Goal: Task Accomplishment & Management: Complete application form

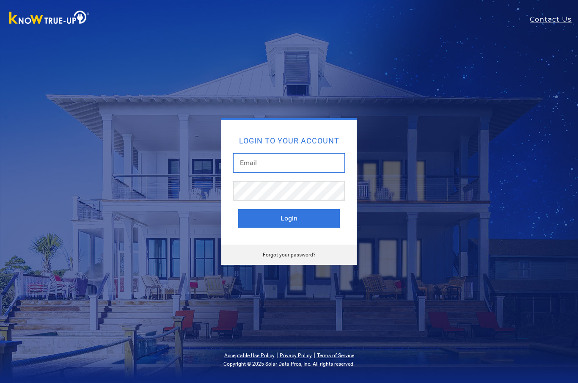
click at [306, 163] on input "text" at bounding box center [289, 162] width 112 height 19
type input "Donnie@casolarandbattery.com"
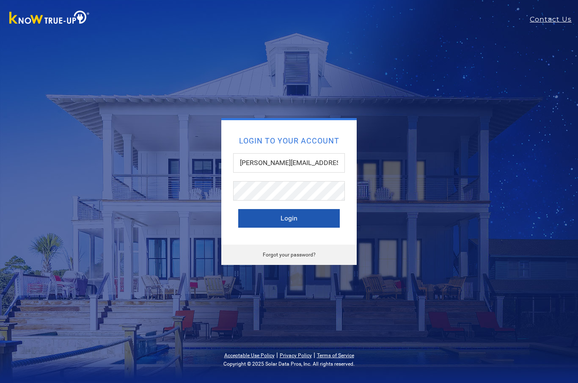
click at [303, 209] on button "Login" at bounding box center [289, 218] width 102 height 19
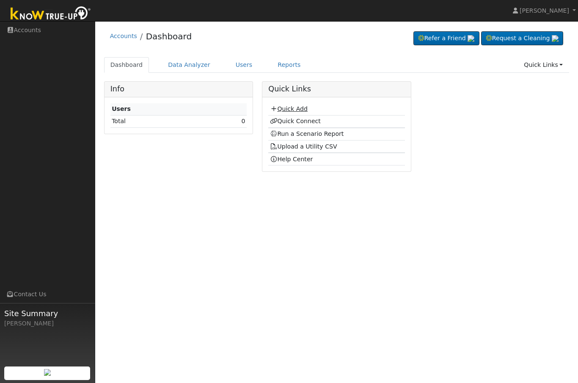
click at [296, 108] on link "Quick Add" at bounding box center [289, 108] width 38 height 7
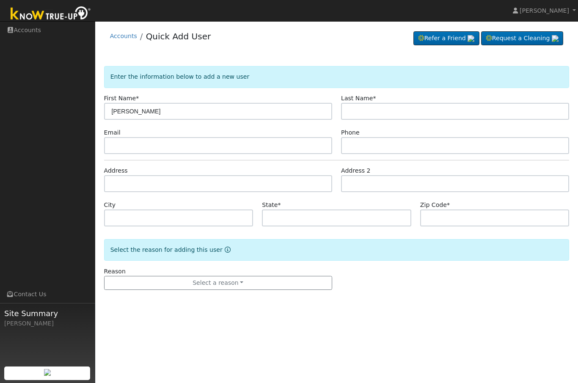
type input "Stanley"
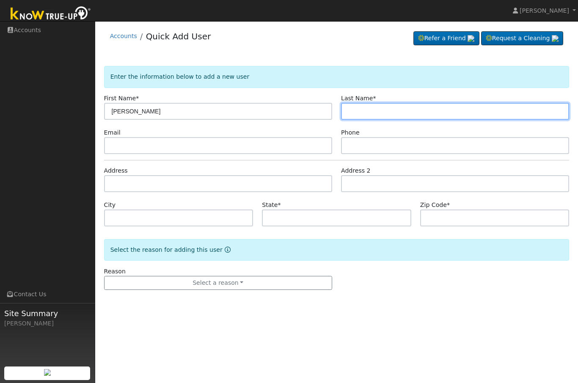
click at [399, 107] on input "text" at bounding box center [455, 111] width 228 height 17
type input "harada"
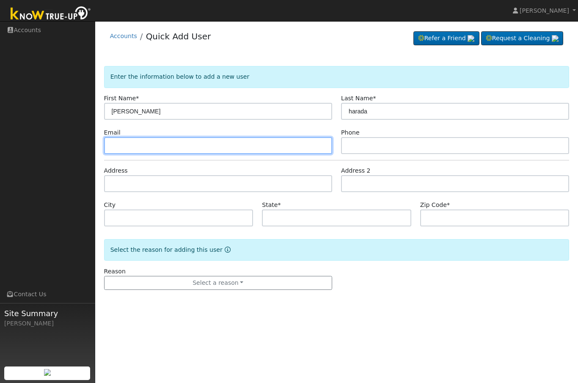
click at [176, 149] on input "text" at bounding box center [218, 145] width 228 height 17
type input "stan.harada@yahoo.com"
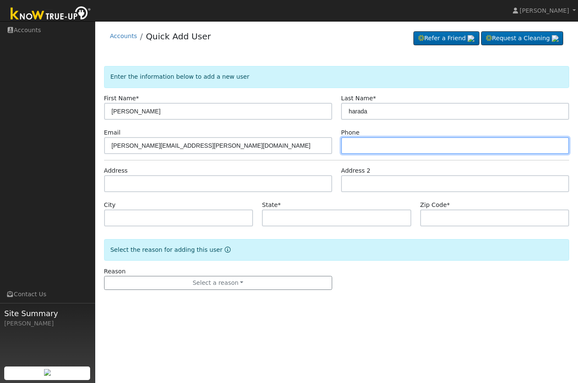
click at [392, 143] on input "text" at bounding box center [455, 145] width 228 height 17
type input "5597990792"
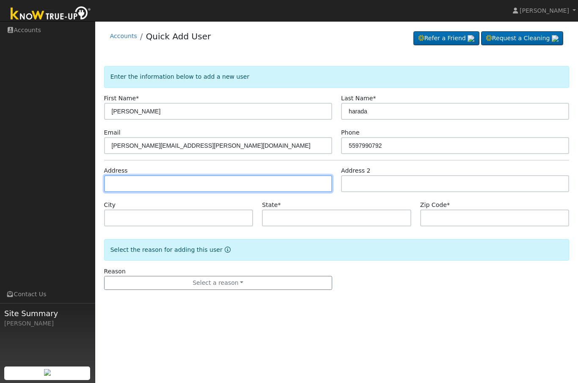
click at [194, 187] on input "text" at bounding box center [218, 183] width 228 height 17
type input "7801 Papaya Grove Drive"
type input "Bakersfield"
type input "CA"
type input "93313"
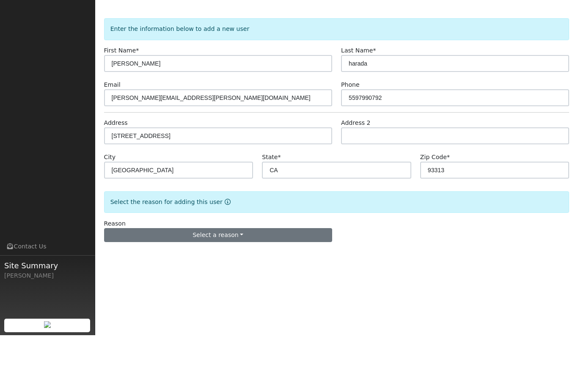
click at [234, 276] on button "Select a reason" at bounding box center [218, 283] width 228 height 14
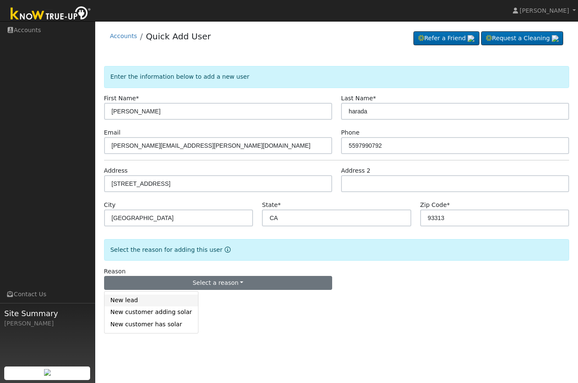
click at [126, 299] on link "New lead" at bounding box center [152, 301] width 94 height 12
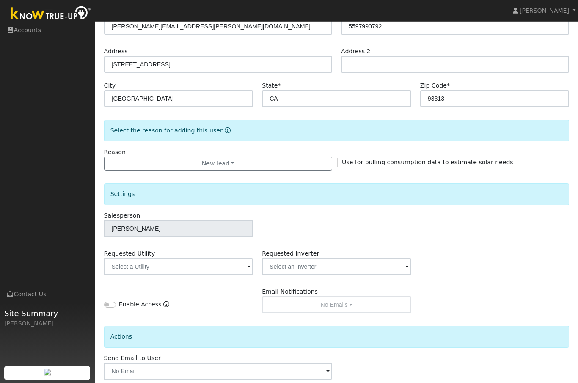
scroll to position [132, 0]
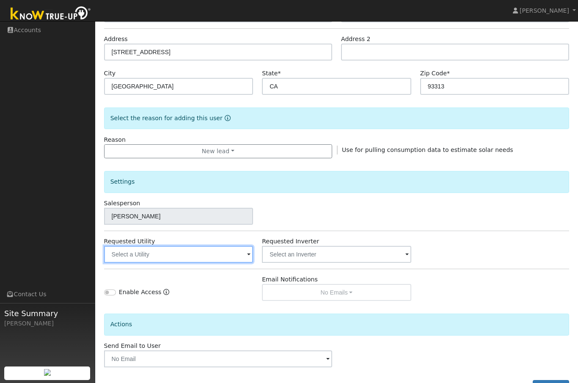
click at [244, 251] on input "text" at bounding box center [178, 254] width 149 height 17
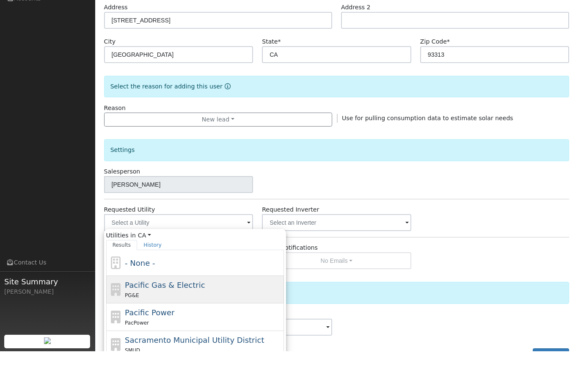
click at [183, 312] on span "Pacific Gas & Electric" at bounding box center [165, 316] width 80 height 9
type input "Pacific Gas & Electric"
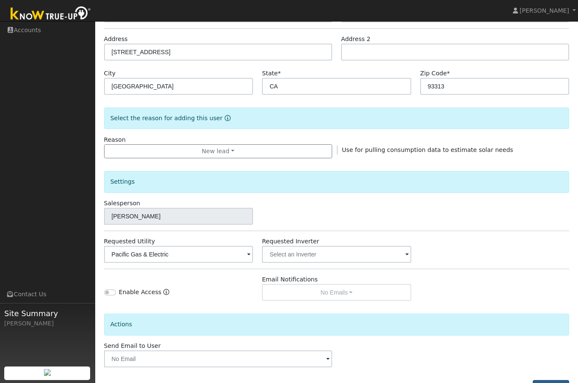
click at [560, 383] on button "Add User" at bounding box center [551, 387] width 37 height 14
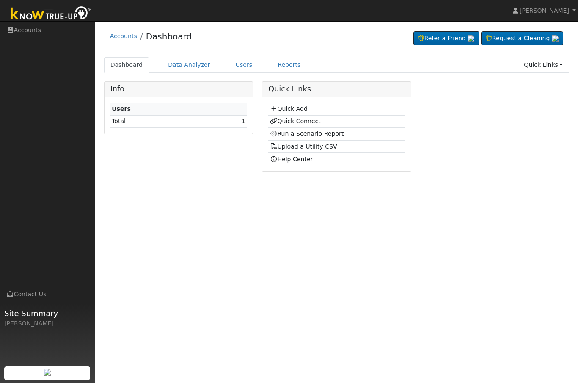
click at [309, 123] on link "Quick Connect" at bounding box center [295, 121] width 51 height 7
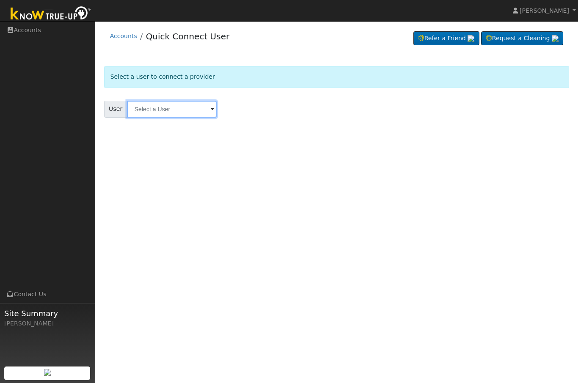
click at [192, 101] on input "text" at bounding box center [172, 109] width 90 height 17
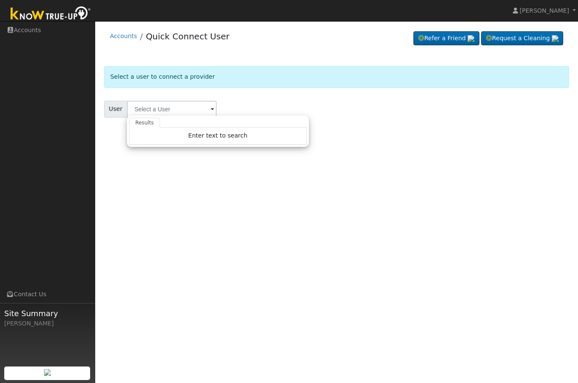
click at [344, 183] on div "User Profile First name Last name Email Email Notifications No Emails No Emails…" at bounding box center [336, 202] width 483 height 362
click at [211, 105] on span at bounding box center [212, 110] width 3 height 10
click at [254, 136] on div "Enter text to search" at bounding box center [218, 136] width 178 height 17
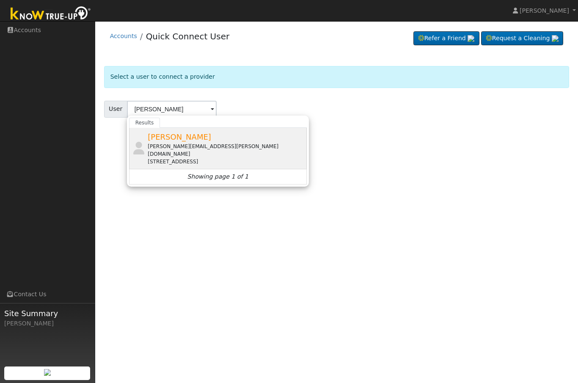
click at [190, 136] on span "[PERSON_NAME]" at bounding box center [179, 136] width 63 height 9
type input "[PERSON_NAME]"
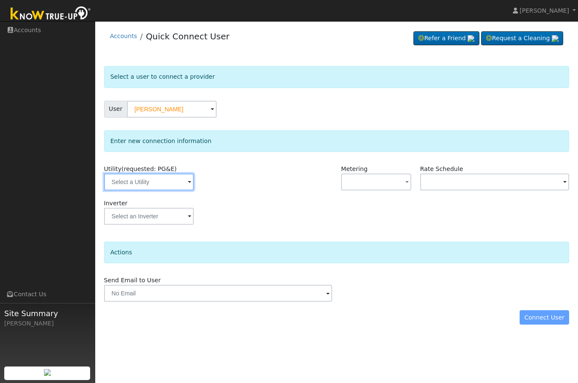
click at [161, 184] on input "text" at bounding box center [149, 182] width 90 height 17
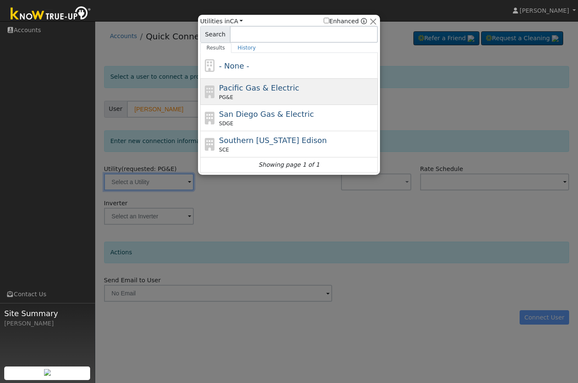
click at [282, 89] on span "Pacific Gas & Electric" at bounding box center [259, 87] width 80 height 9
type input "PG&E"
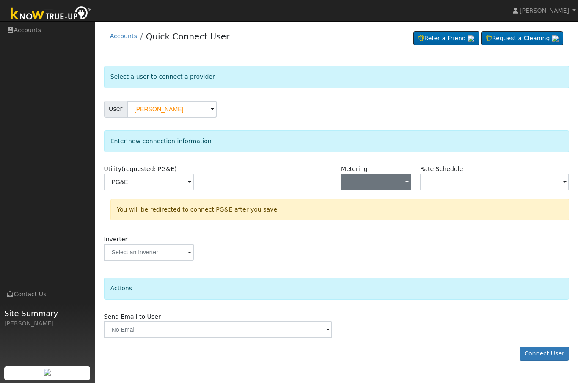
click at [402, 185] on button "button" at bounding box center [376, 182] width 70 height 17
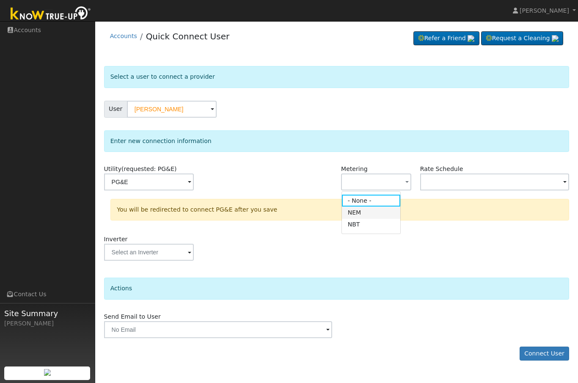
click at [367, 216] on link "NEM" at bounding box center [371, 213] width 59 height 12
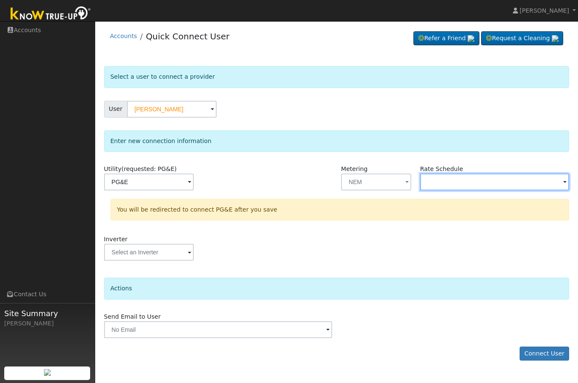
click at [194, 183] on input "text" at bounding box center [149, 182] width 90 height 17
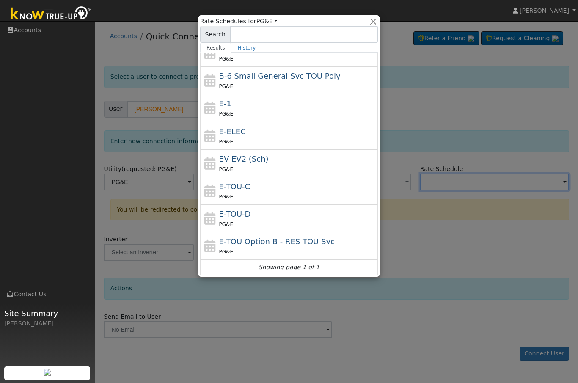
scroll to position [66, 0]
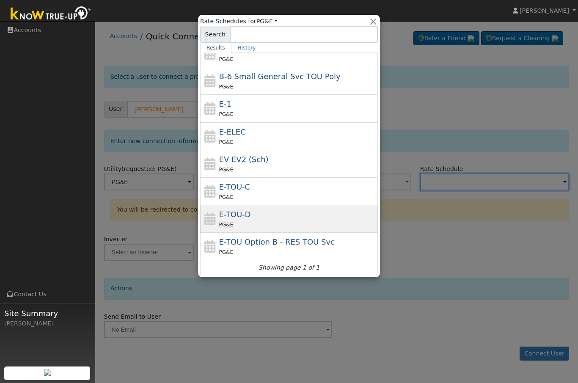
click at [233, 221] on div "PG&E" at bounding box center [297, 224] width 157 height 9
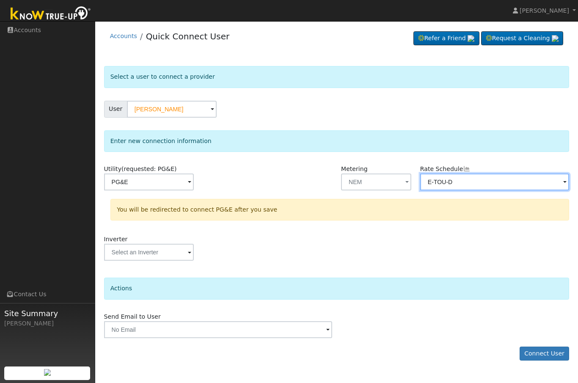
click at [194, 181] on input "E-TOU-D" at bounding box center [149, 182] width 90 height 17
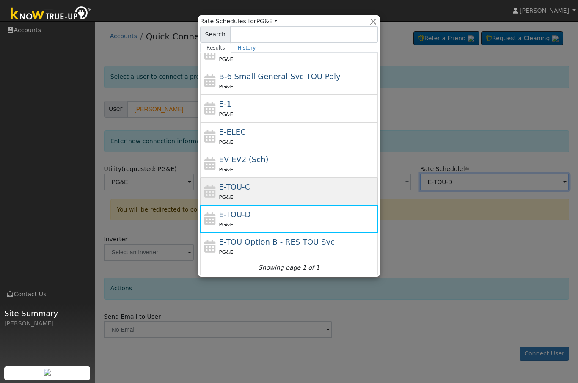
click at [262, 186] on div "E-TOU-C PG&E" at bounding box center [297, 191] width 157 height 20
type input "E-TOU-C"
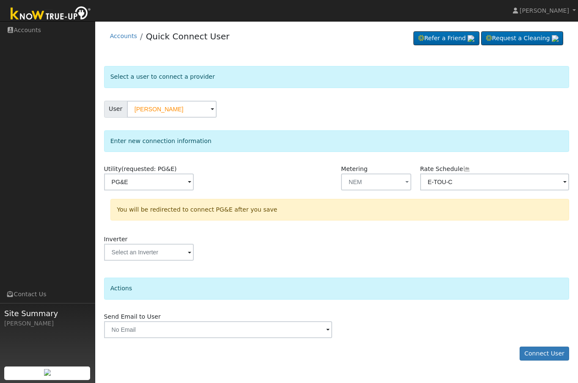
click at [191, 178] on span at bounding box center [189, 183] width 3 height 10
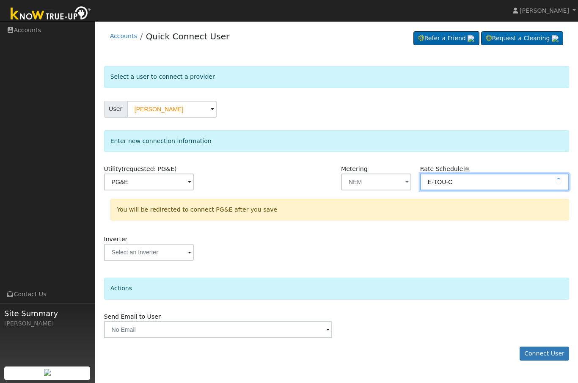
click at [194, 185] on input "E-TOU-C" at bounding box center [149, 182] width 90 height 17
click at [194, 183] on input "E-TOU-C" at bounding box center [149, 182] width 90 height 17
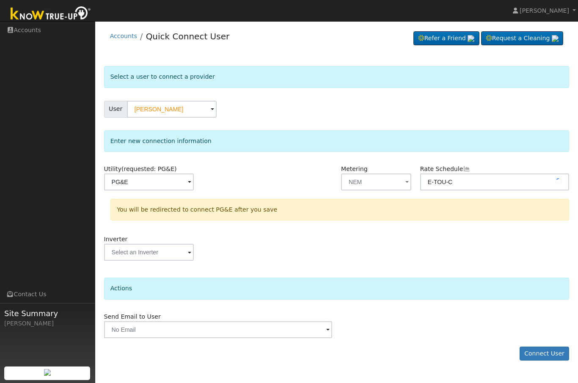
click at [0, 0] on div "Utility (requested: PG&E) PG&E Metering NEM - None - NEM NBT Rate Schedule E-TO…" at bounding box center [0, 0] width 0 height 0
click at [553, 354] on button "Connect User" at bounding box center [545, 354] width 50 height 14
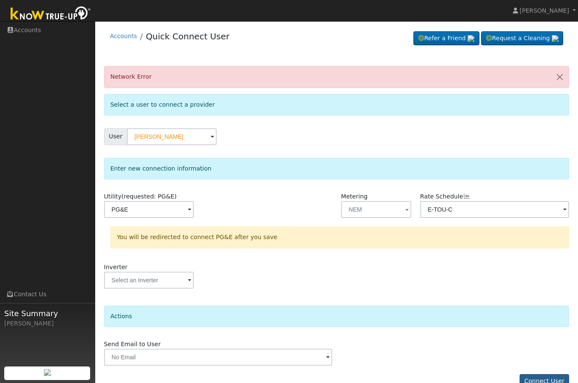
scroll to position [18, 0]
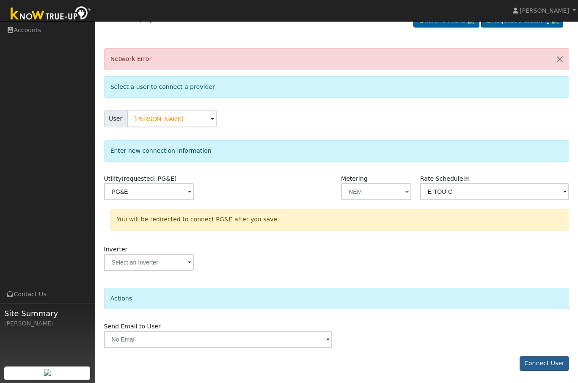
click at [551, 364] on button "Connect User" at bounding box center [545, 363] width 50 height 14
